Goal: Task Accomplishment & Management: Use online tool/utility

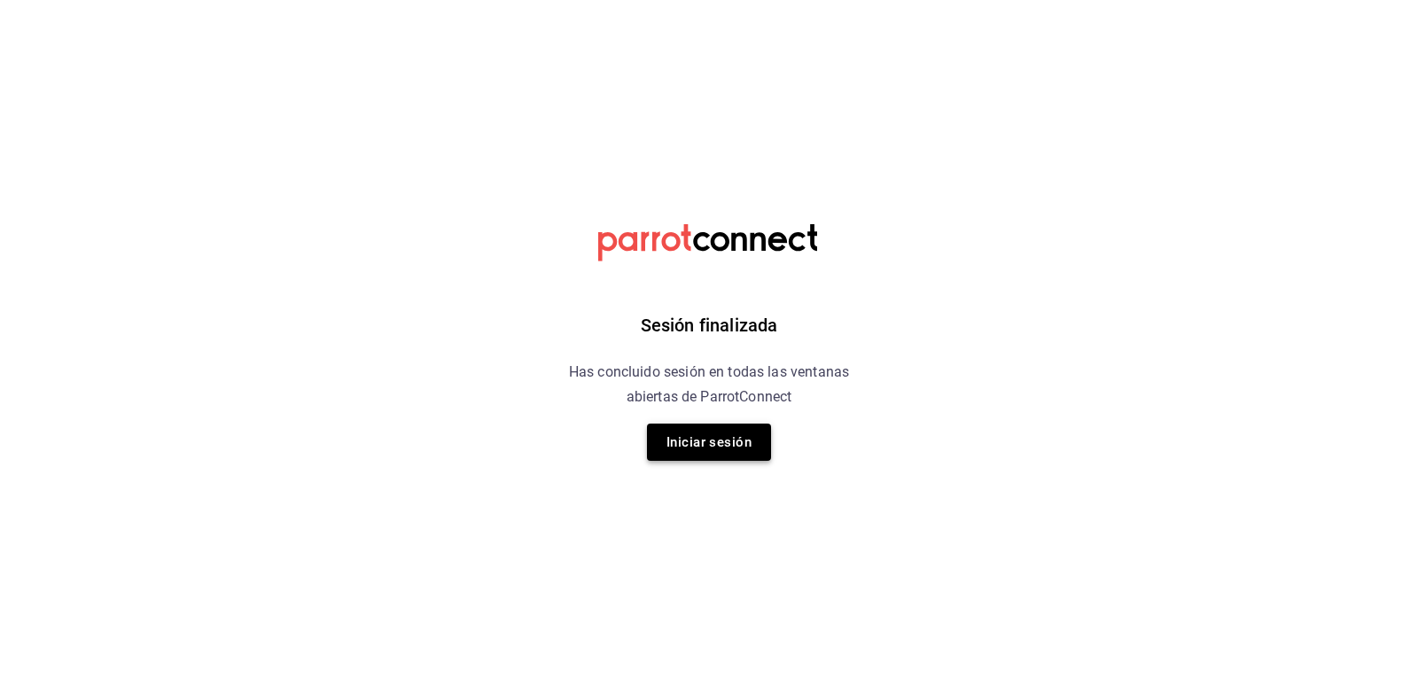
click at [716, 442] on button "Iniciar sesión" at bounding box center [709, 442] width 124 height 37
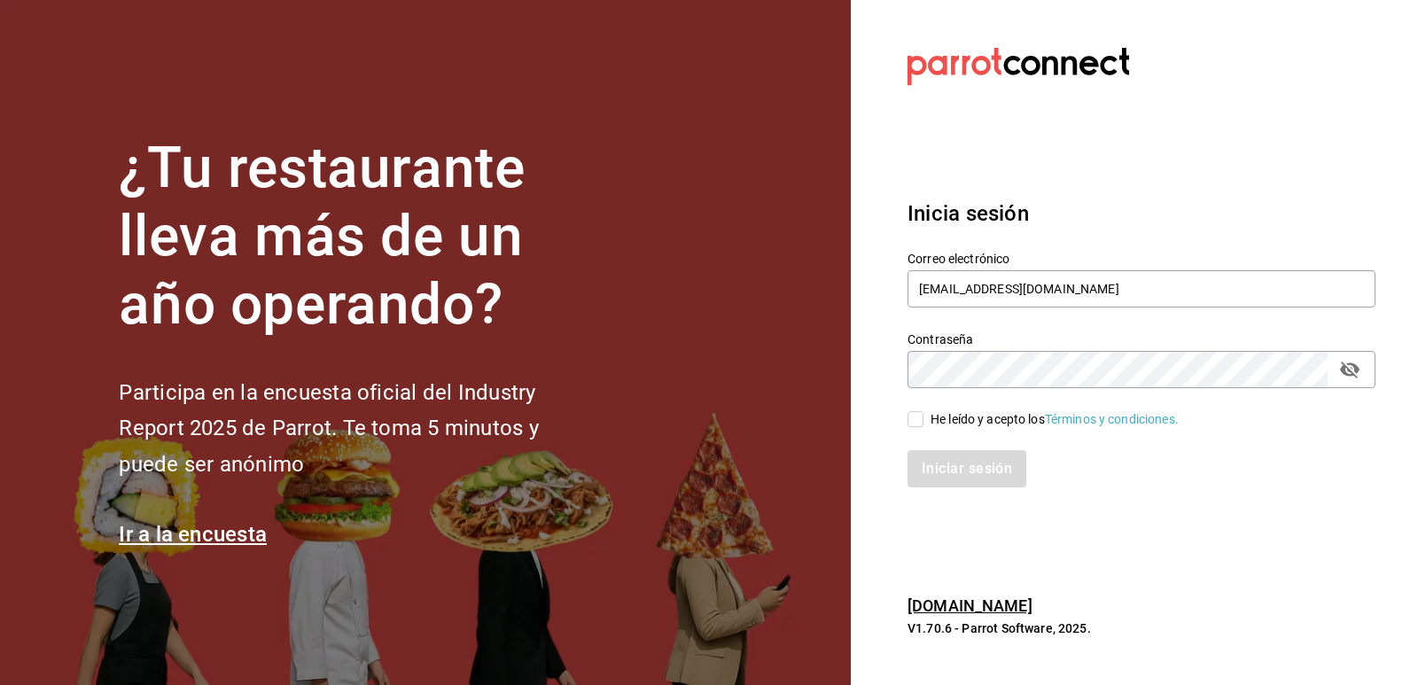
click at [917, 427] on input "He leído y acepto los Términos y condiciones." at bounding box center [915, 419] width 16 height 16
checkbox input "true"
click at [974, 462] on button "Iniciar sesión" at bounding box center [967, 468] width 121 height 37
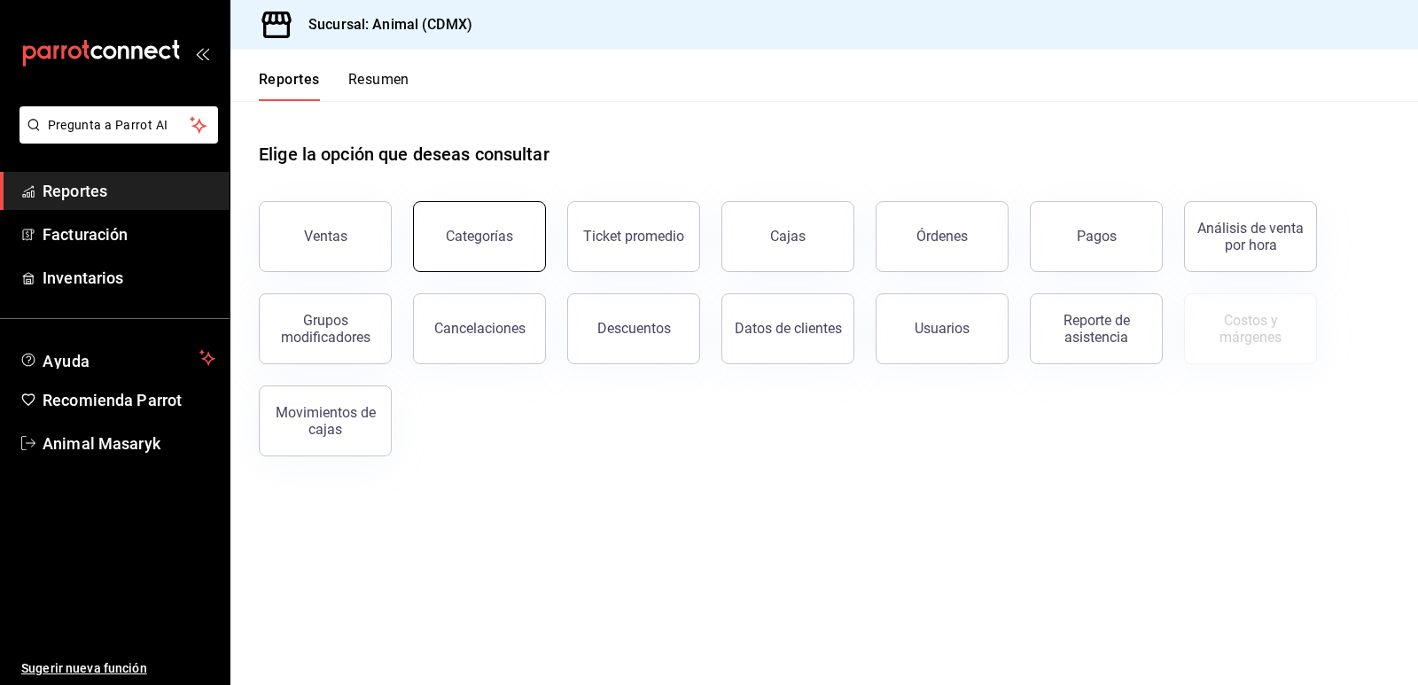
click at [510, 237] on button "Categorías" at bounding box center [479, 236] width 133 height 71
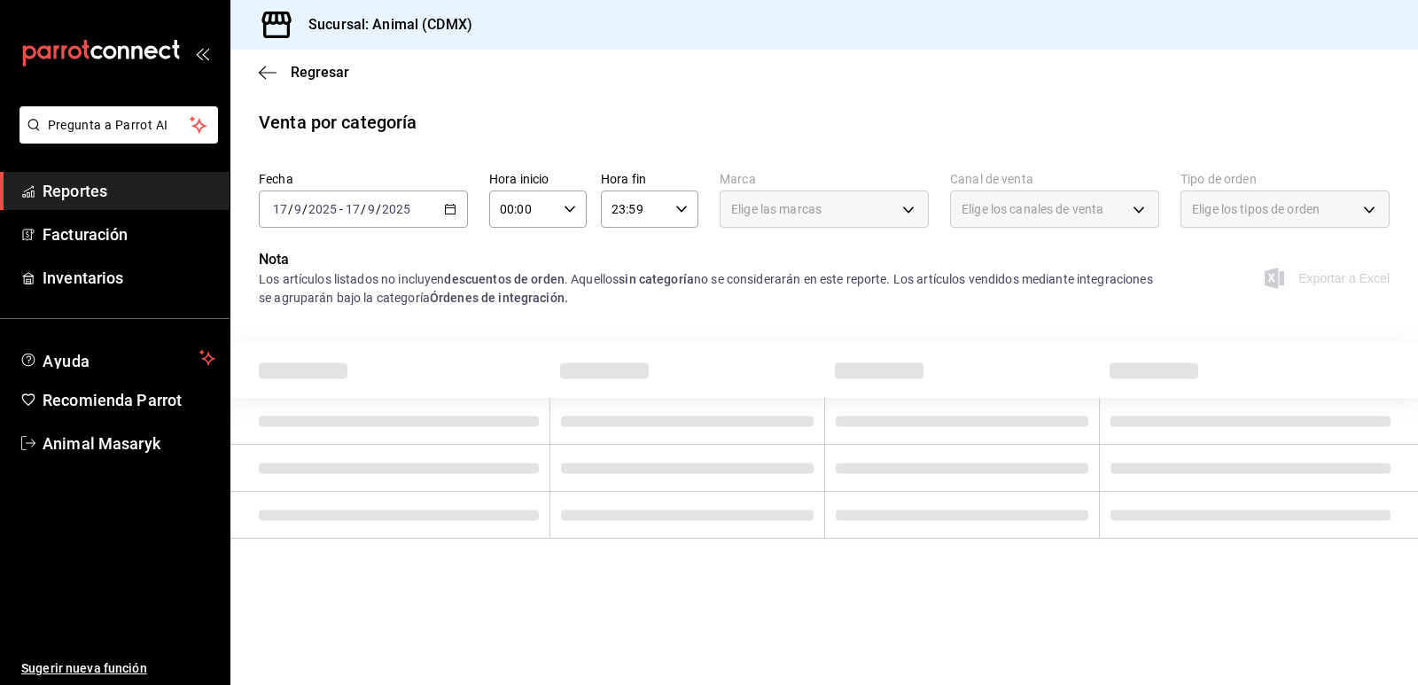
click at [447, 207] on icon "button" at bounding box center [450, 209] width 12 height 12
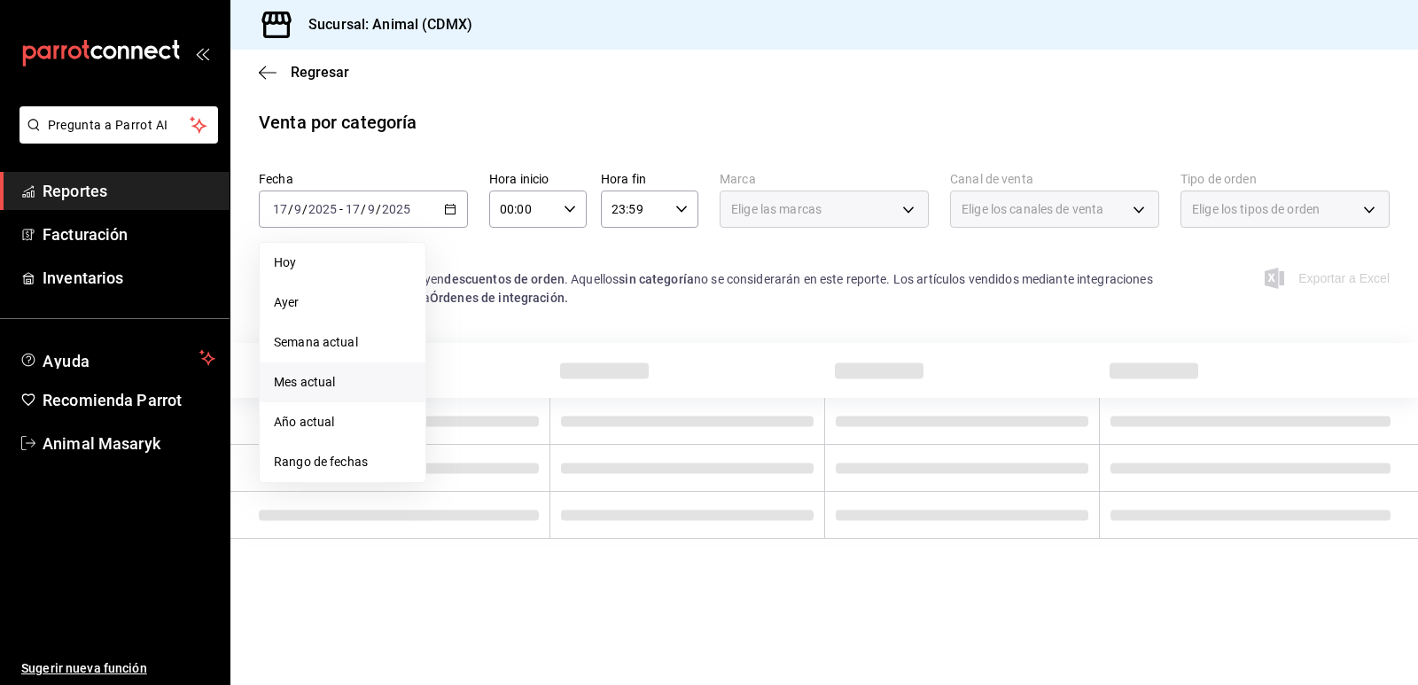
click at [354, 382] on span "Mes actual" at bounding box center [342, 382] width 137 height 19
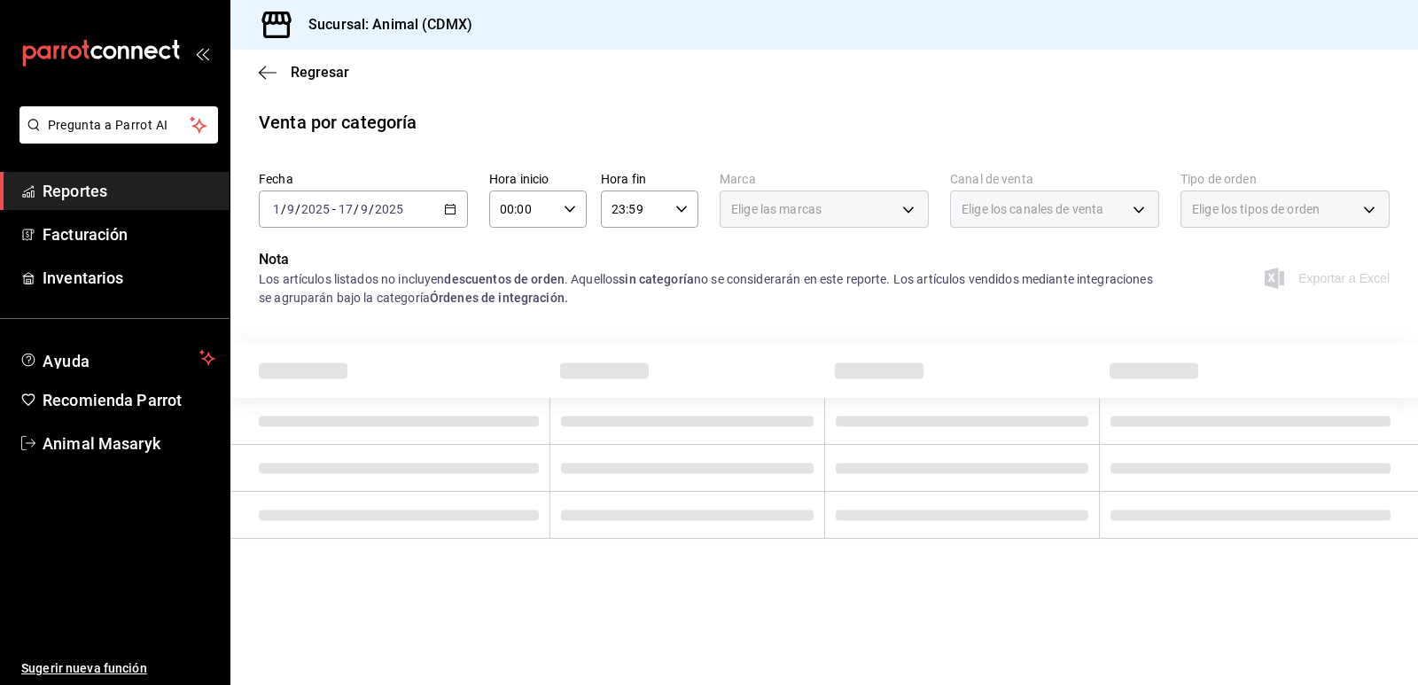
click at [573, 204] on icon "button" at bounding box center [570, 209] width 12 height 12
click at [516, 294] on span "05" at bounding box center [513, 290] width 20 height 14
type input "05:00"
click at [729, 120] on div at bounding box center [709, 342] width 1418 height 685
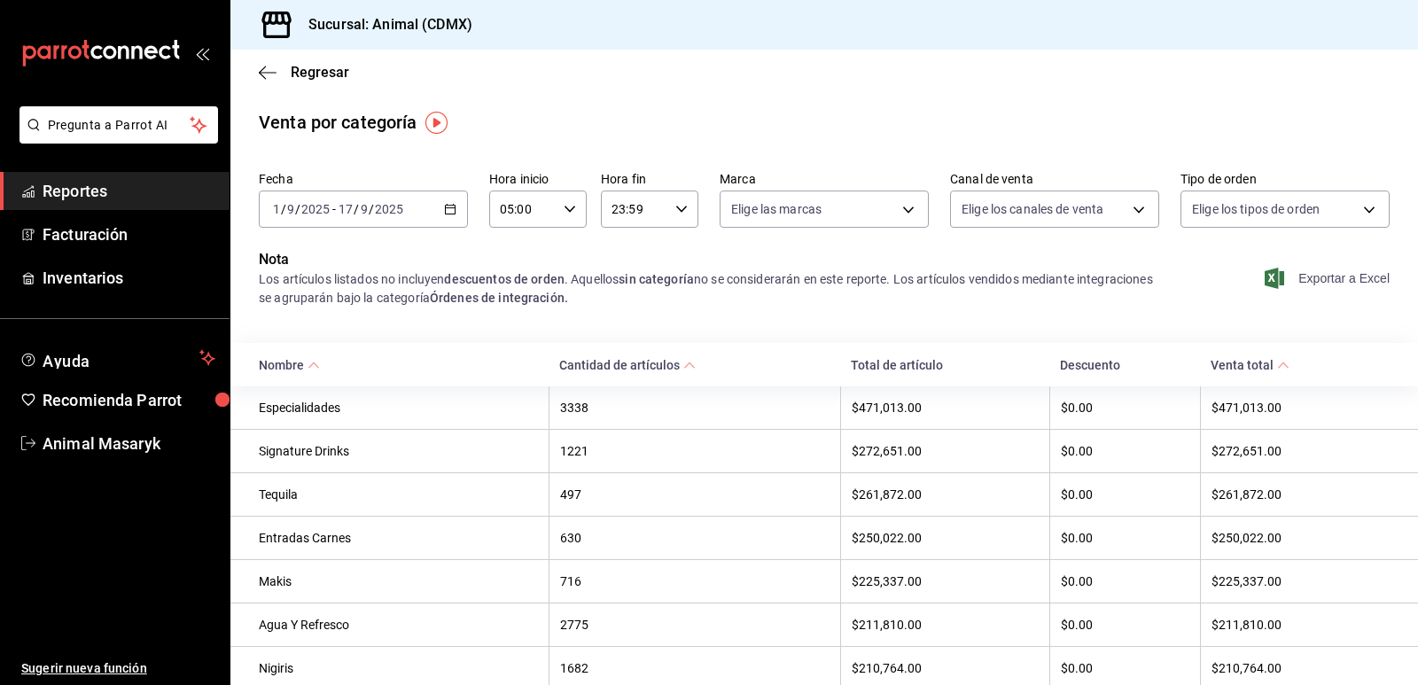
click at [1320, 274] on span "Exportar a Excel" at bounding box center [1328, 278] width 121 height 21
